Goal: Information Seeking & Learning: Learn about a topic

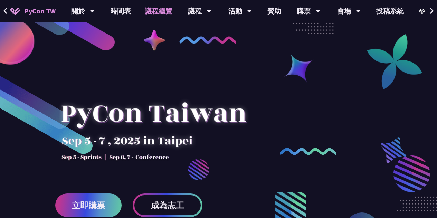
click at [150, 10] on link "議程總覽" at bounding box center [158, 11] width 41 height 22
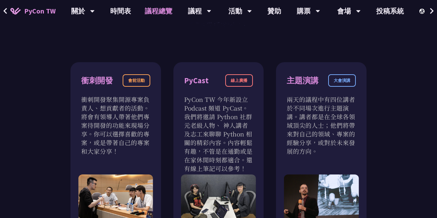
scroll to position [207, 0]
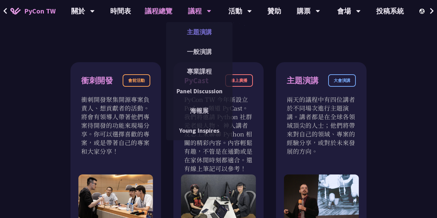
click at [195, 35] on link "主題演講" at bounding box center [199, 32] width 66 height 16
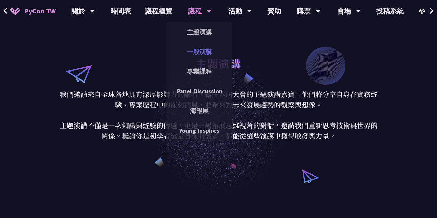
click at [200, 54] on link "一般演講" at bounding box center [199, 52] width 66 height 16
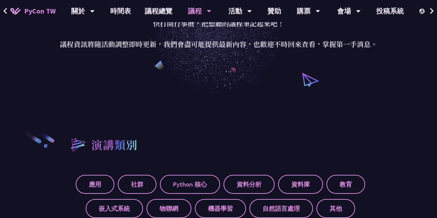
scroll to position [377, 0]
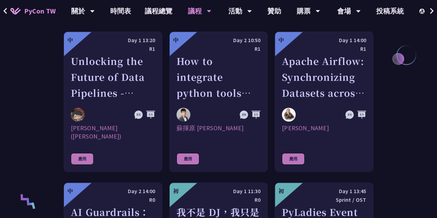
click at [127, 10] on link "時間表" at bounding box center [120, 11] width 35 height 22
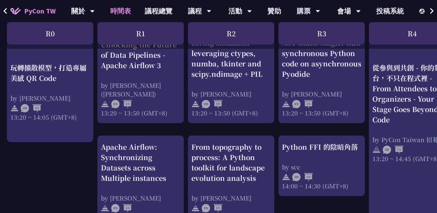
scroll to position [635, 0]
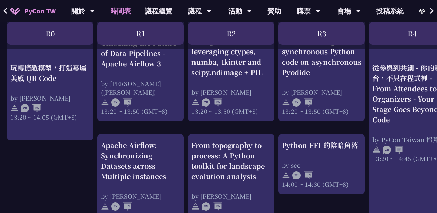
click at [15, 174] on div "An Introduction to the GIL for Python Beginners: Disabling It in Python 3.13 an…" at bounding box center [367, 59] width 734 height 1108
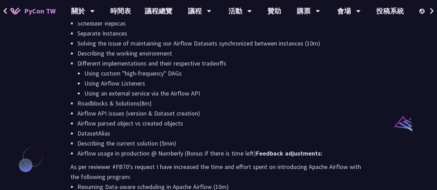
scroll to position [657, 0]
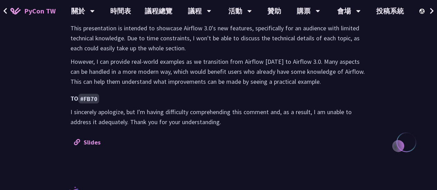
scroll to position [691, 0]
